Goal: Transaction & Acquisition: Purchase product/service

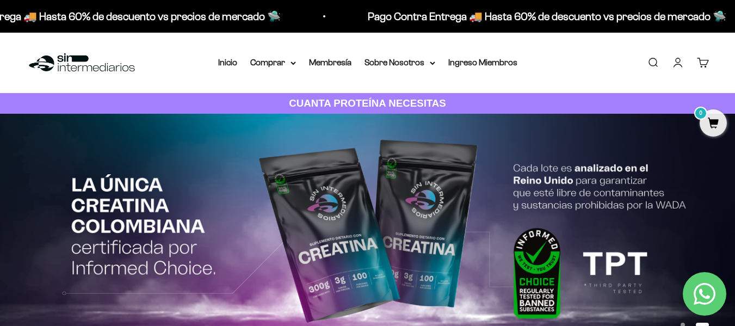
click at [654, 64] on link "Buscar" at bounding box center [653, 63] width 12 height 12
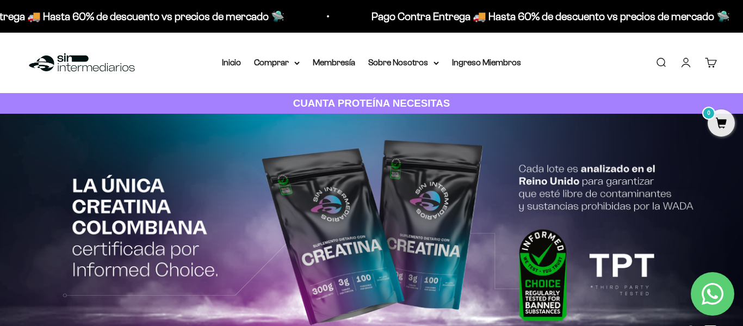
type input "creatina"
click at [0, 0] on sale-price "Precio de oferta Desde $25.300,00 COP" at bounding box center [0, 0] width 0 height 0
